Goal: Task Accomplishment & Management: Use online tool/utility

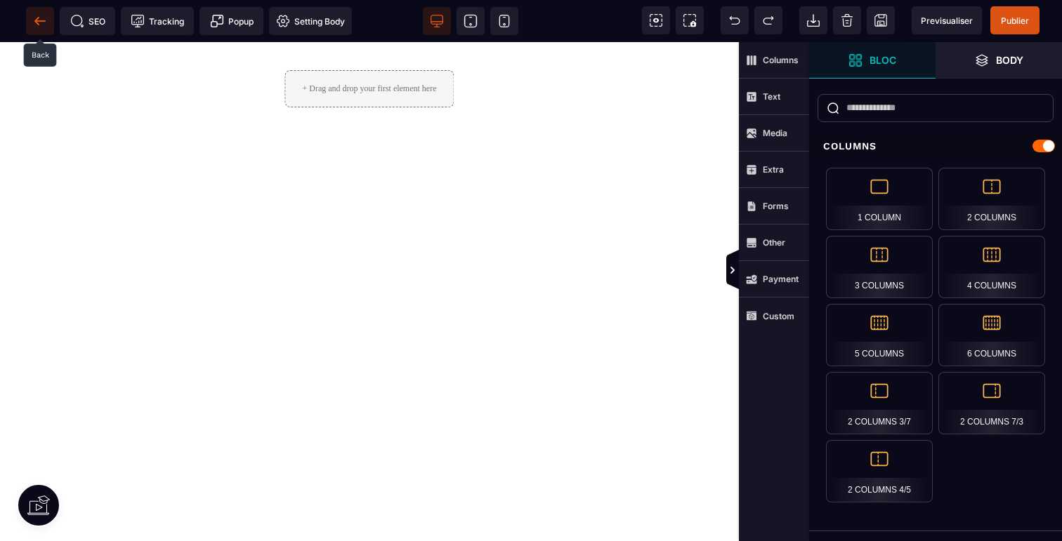
click at [39, 20] on icon at bounding box center [39, 20] width 11 height 1
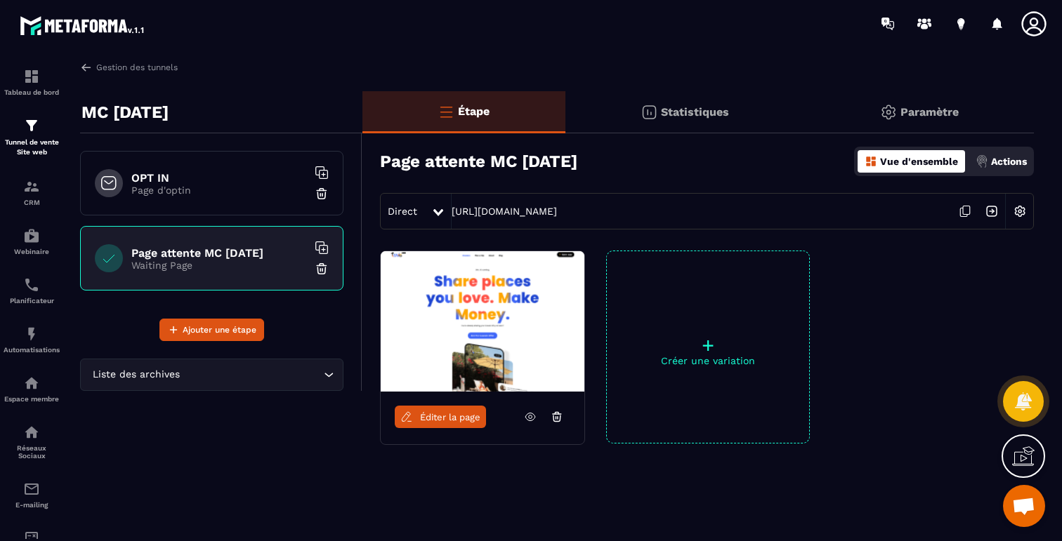
click at [556, 418] on icon at bounding box center [556, 418] width 1 height 2
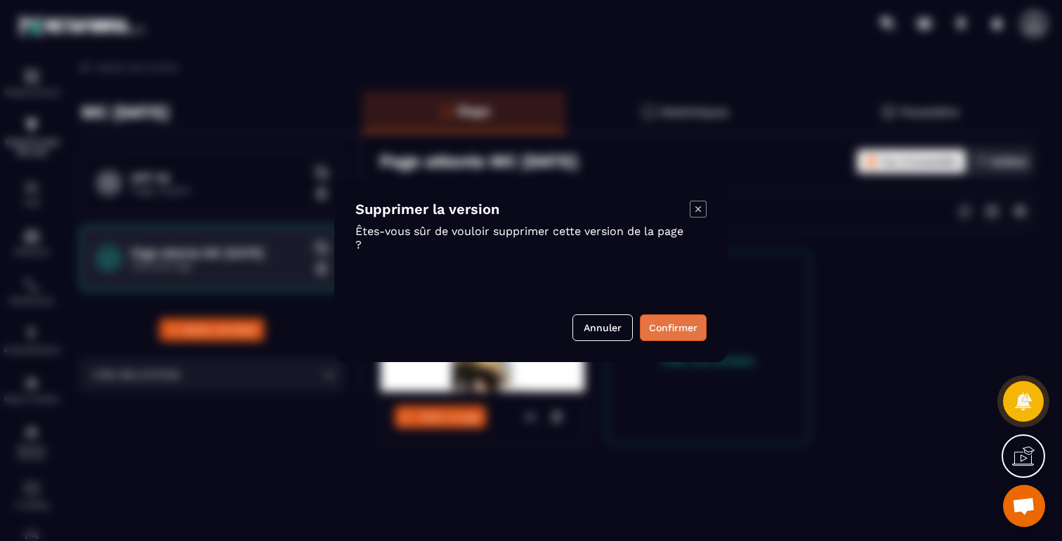
click at [681, 328] on button "Confirmer" at bounding box center [673, 328] width 67 height 27
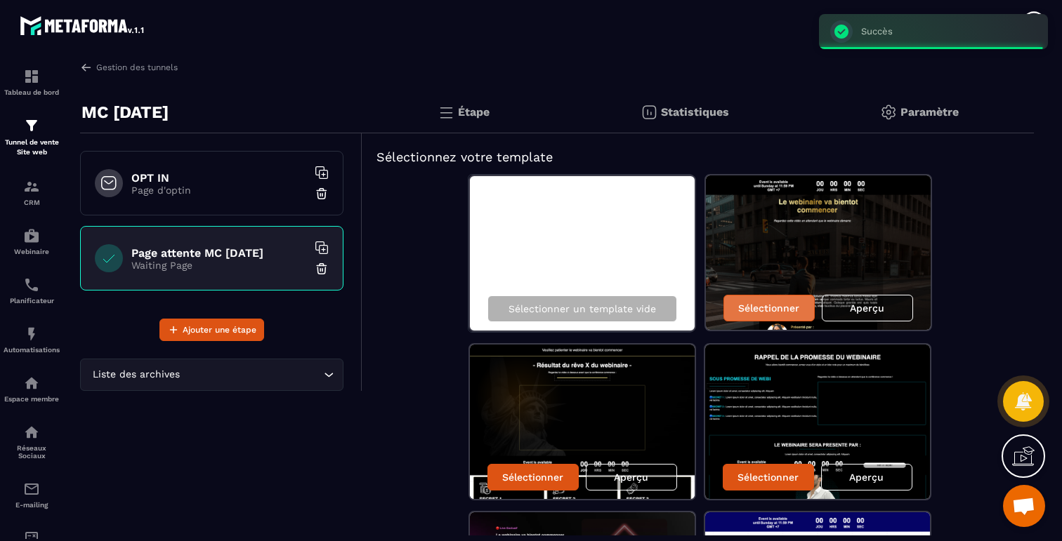
click at [761, 307] on p "Sélectionner" at bounding box center [768, 308] width 61 height 11
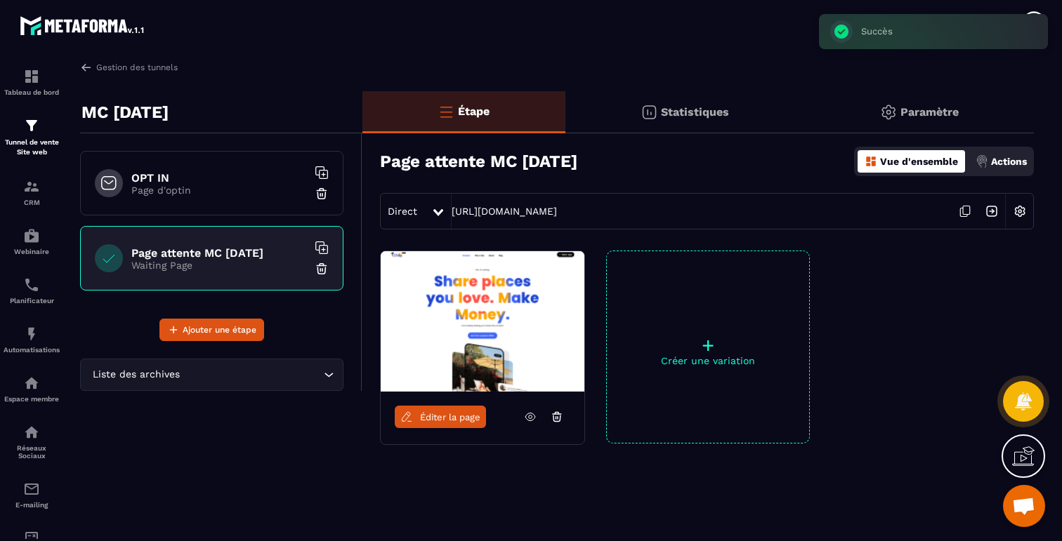
click at [465, 416] on span "Éditer la page" at bounding box center [450, 417] width 60 height 11
